Goal: Task Accomplishment & Management: Manage account settings

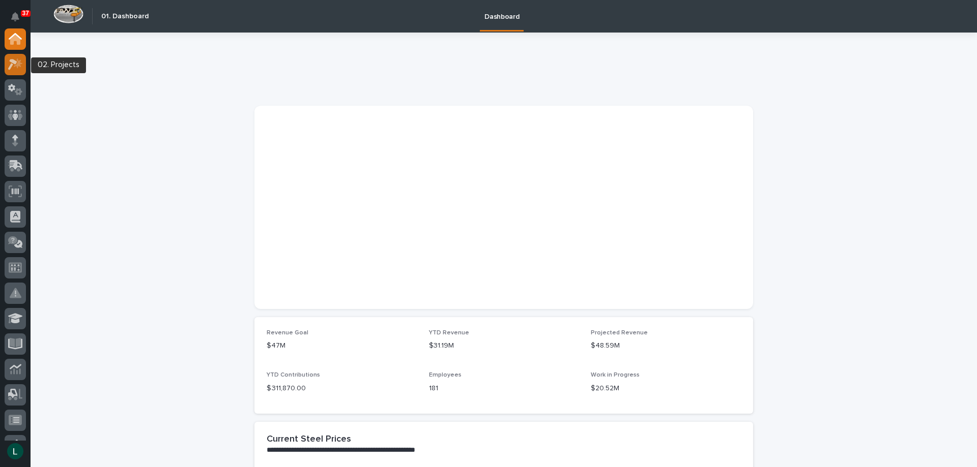
click at [17, 64] on icon at bounding box center [15, 64] width 15 height 12
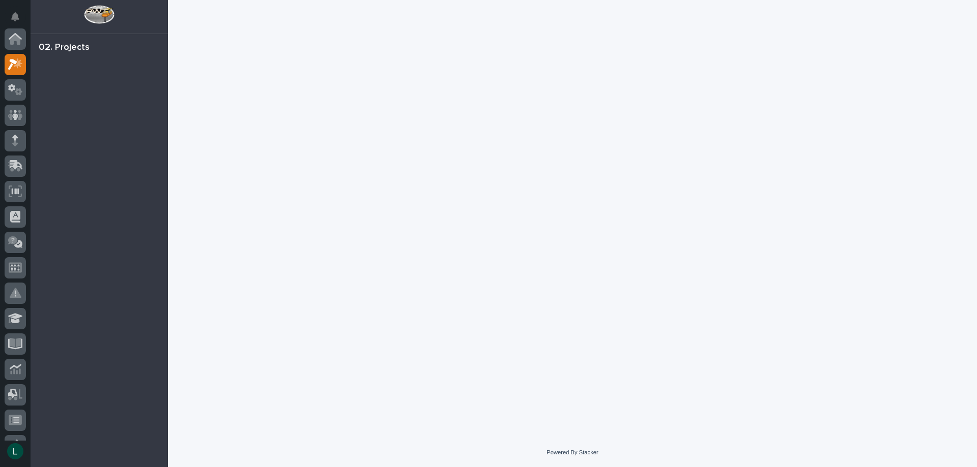
scroll to position [25, 0]
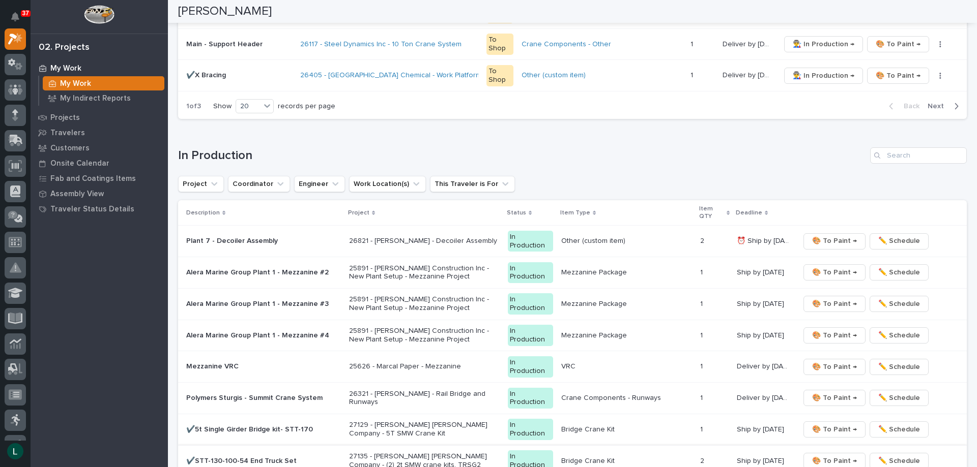
scroll to position [814, 0]
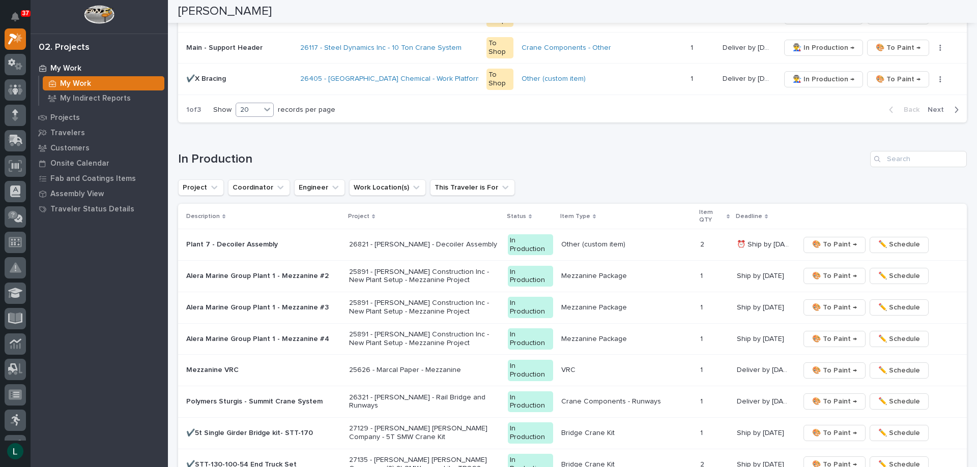
click at [247, 106] on div "20" at bounding box center [248, 110] width 24 height 11
click at [251, 147] on div "30" at bounding box center [255, 148] width 37 height 12
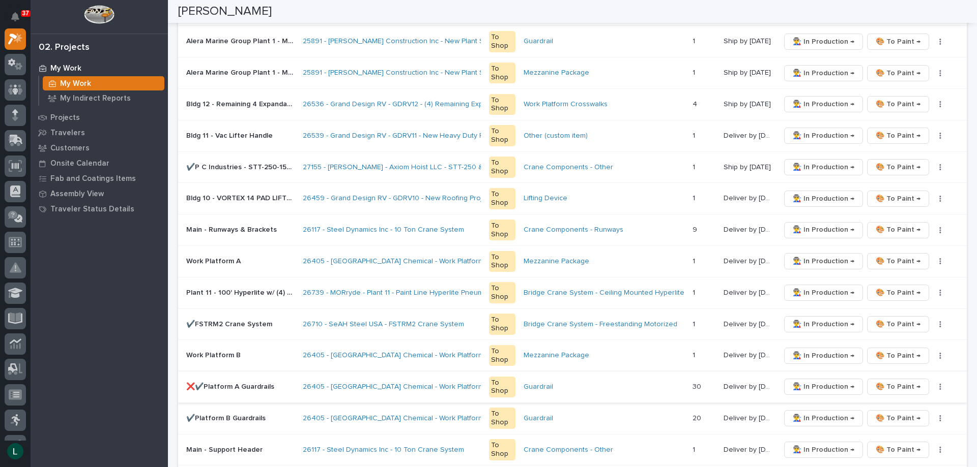
scroll to position [361, 0]
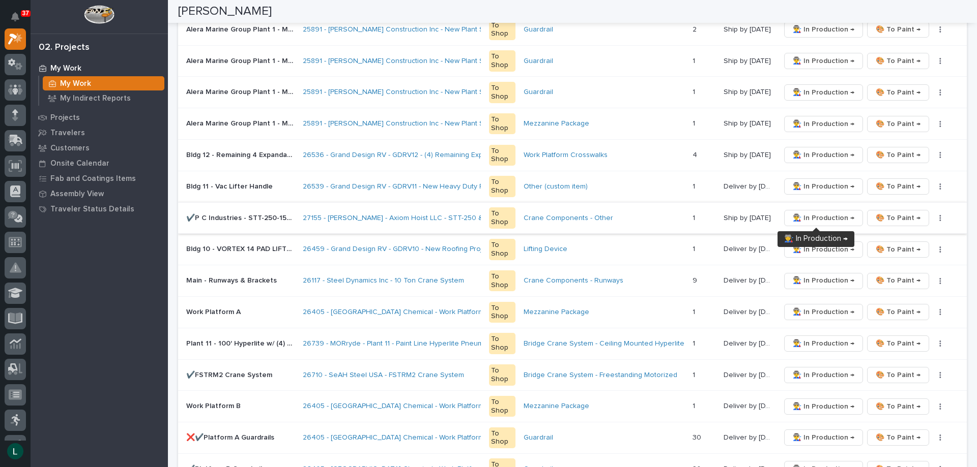
click at [813, 216] on span "👨‍🏭 In Production →" at bounding box center [823, 218] width 62 height 12
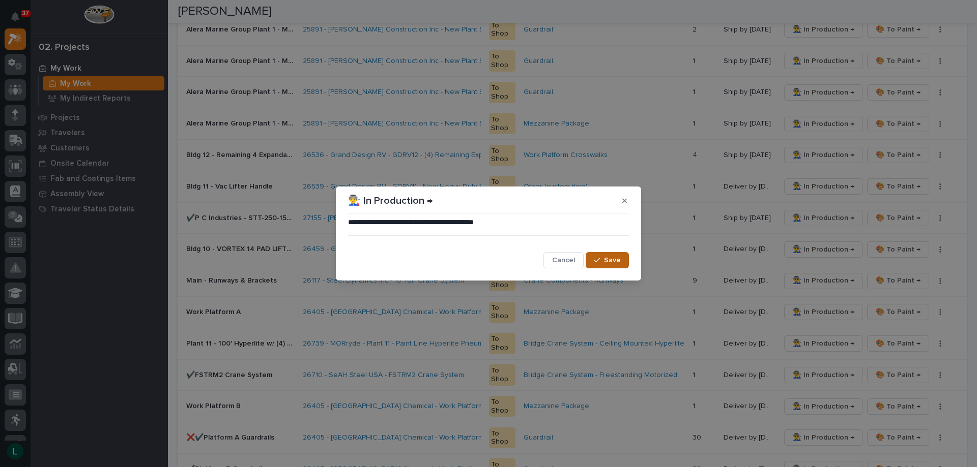
click at [607, 258] on span "Save" at bounding box center [612, 260] width 17 height 9
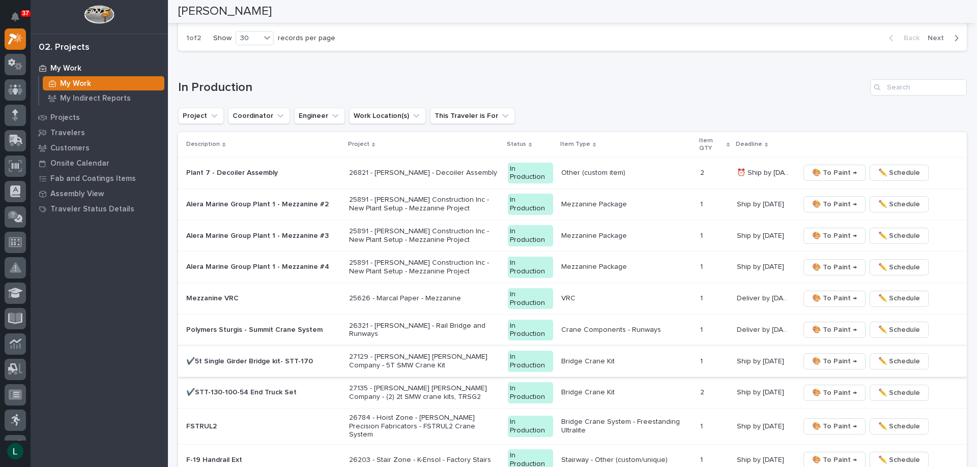
scroll to position [1225, 0]
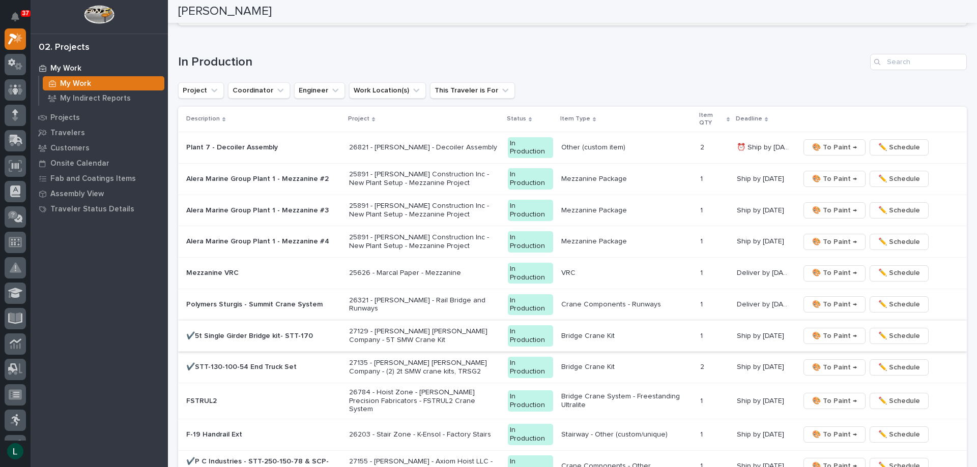
click at [822, 334] on span "🎨 To Paint →" at bounding box center [834, 336] width 45 height 12
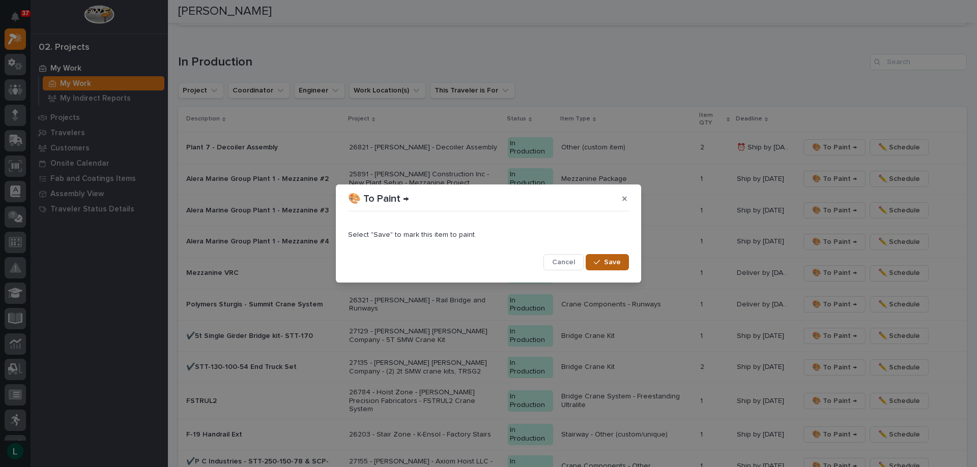
click at [607, 259] on span "Save" at bounding box center [612, 262] width 17 height 9
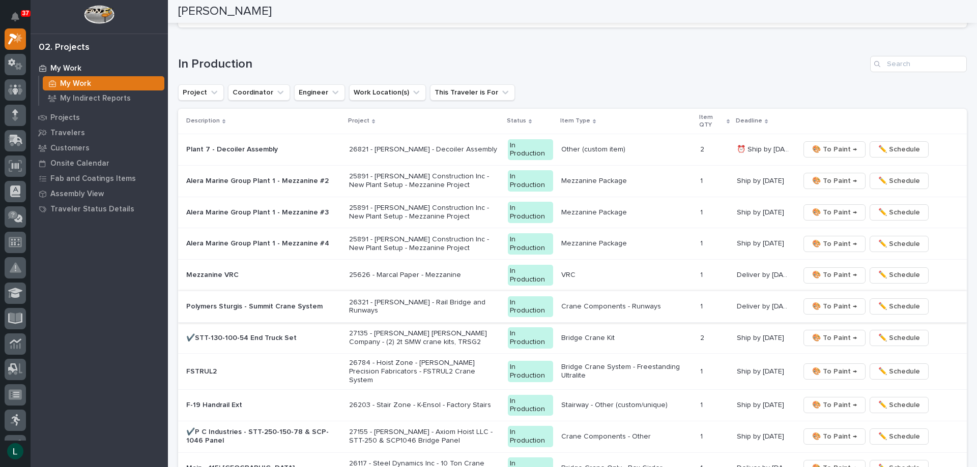
scroll to position [1274, 0]
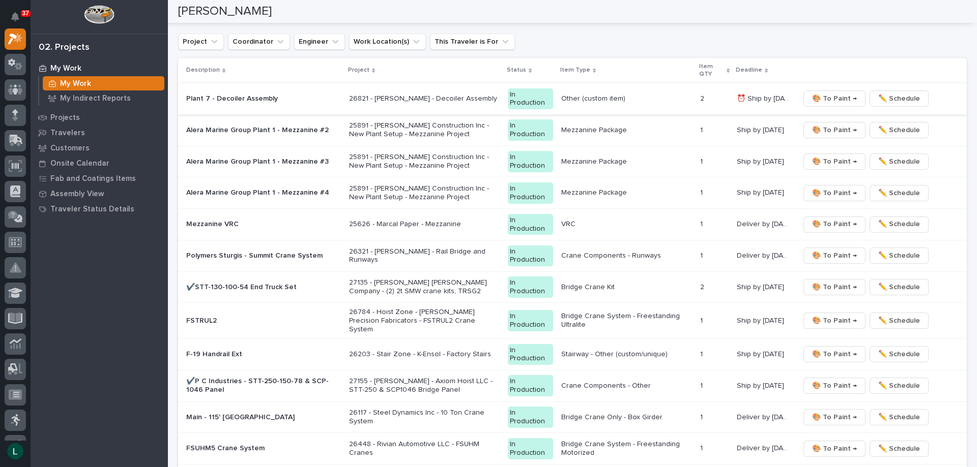
click at [836, 98] on span "🎨 To Paint →" at bounding box center [834, 99] width 45 height 12
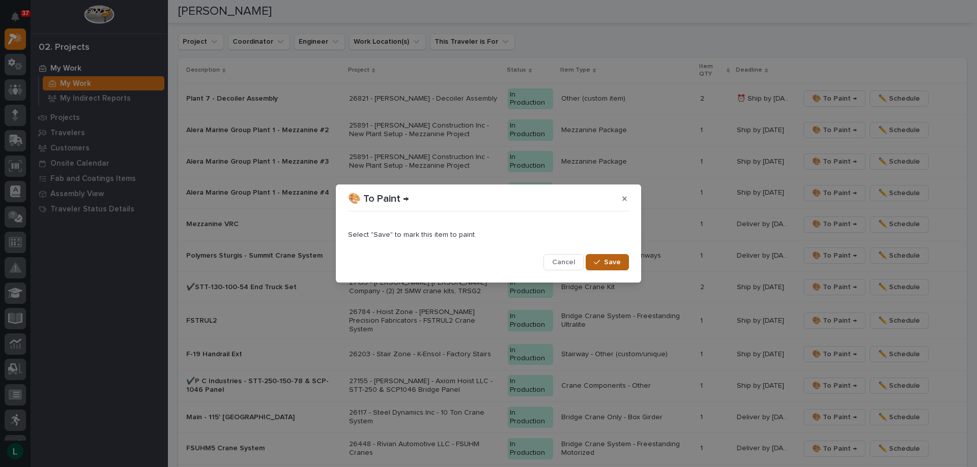
click at [613, 261] on span "Save" at bounding box center [612, 262] width 17 height 9
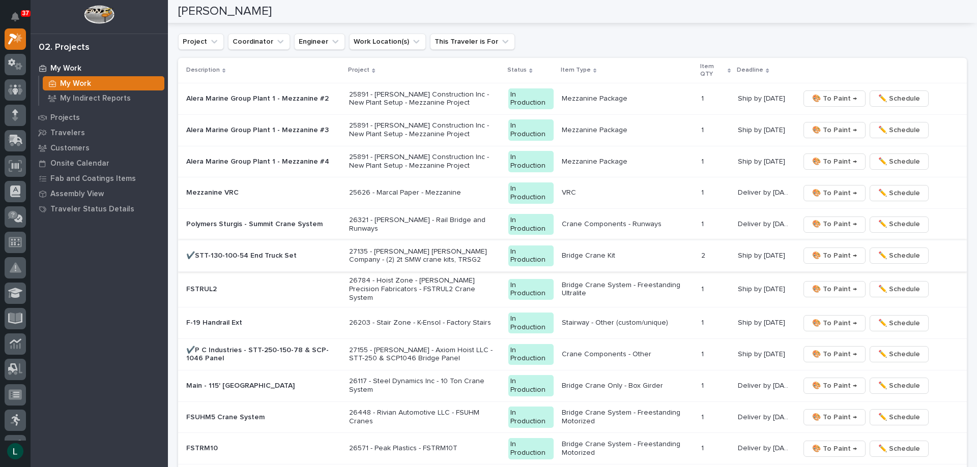
scroll to position [1258, 0]
